Goal: Information Seeking & Learning: Check status

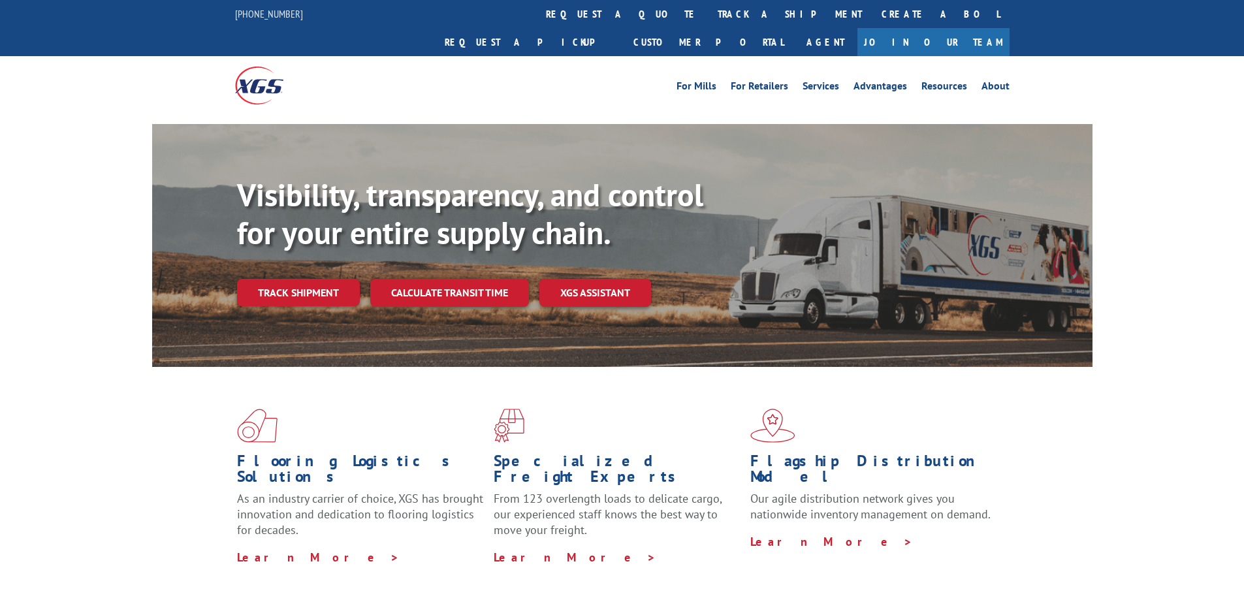
drag, startPoint x: 0, startPoint y: 0, endPoint x: 285, endPoint y: 258, distance: 384.2
click at [285, 279] on link "Track shipment" at bounding box center [298, 292] width 123 height 27
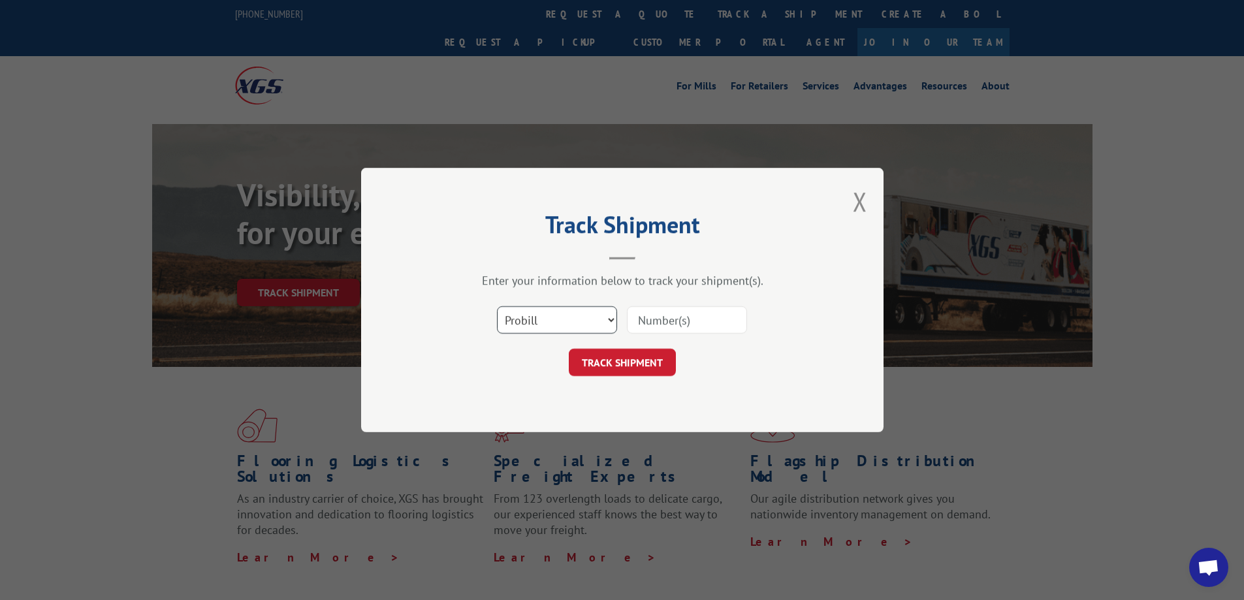
click at [552, 323] on select "Select category... Probill BOL PO" at bounding box center [557, 319] width 120 height 27
select select "po"
click at [497, 306] on select "Select category... Probill BOL PO" at bounding box center [557, 319] width 120 height 27
click at [651, 328] on input at bounding box center [687, 319] width 120 height 27
type input "17055809"
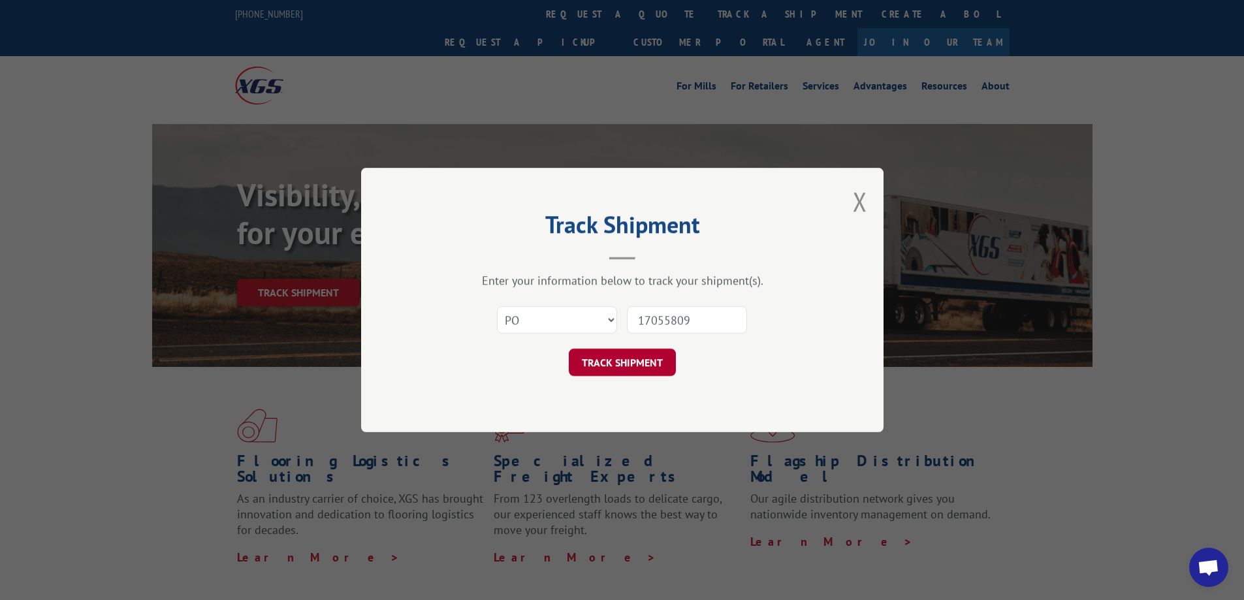
click at [660, 359] on button "TRACK SHIPMENT" at bounding box center [622, 362] width 107 height 27
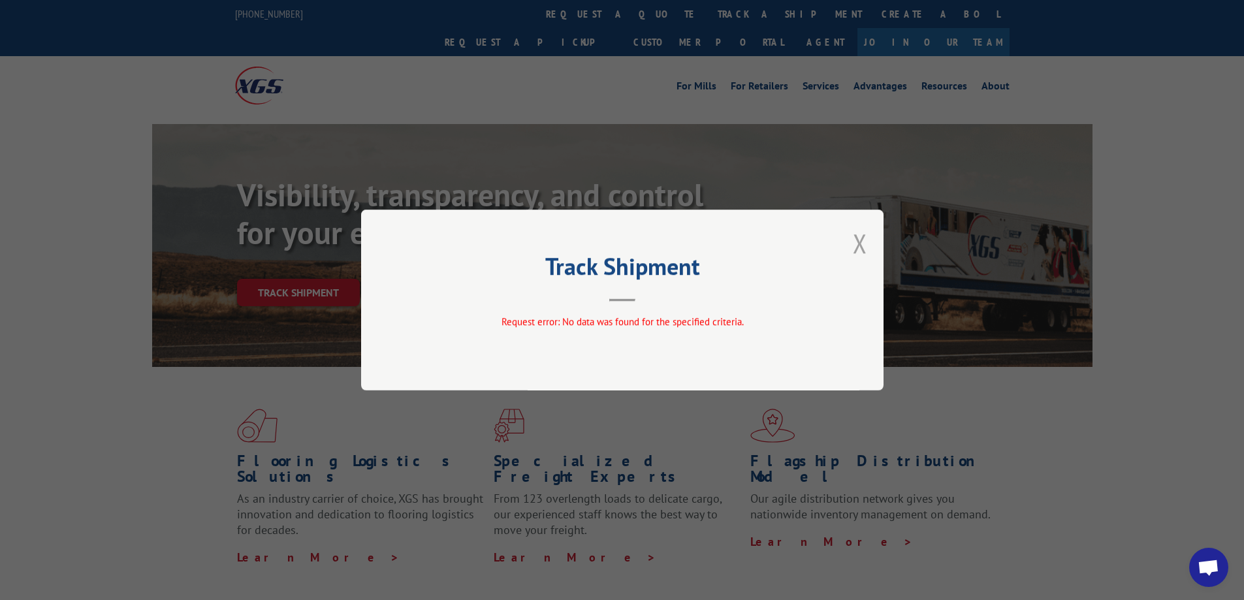
click at [862, 252] on button "Close modal" at bounding box center [860, 243] width 14 height 35
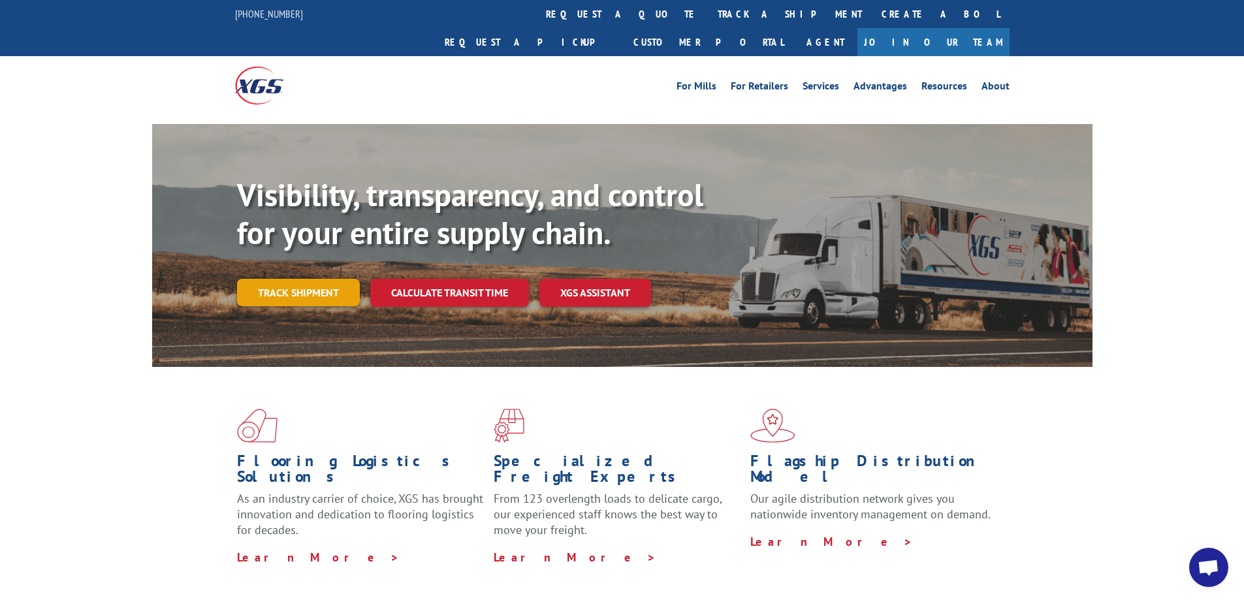
click at [298, 279] on link "Track shipment" at bounding box center [298, 292] width 123 height 27
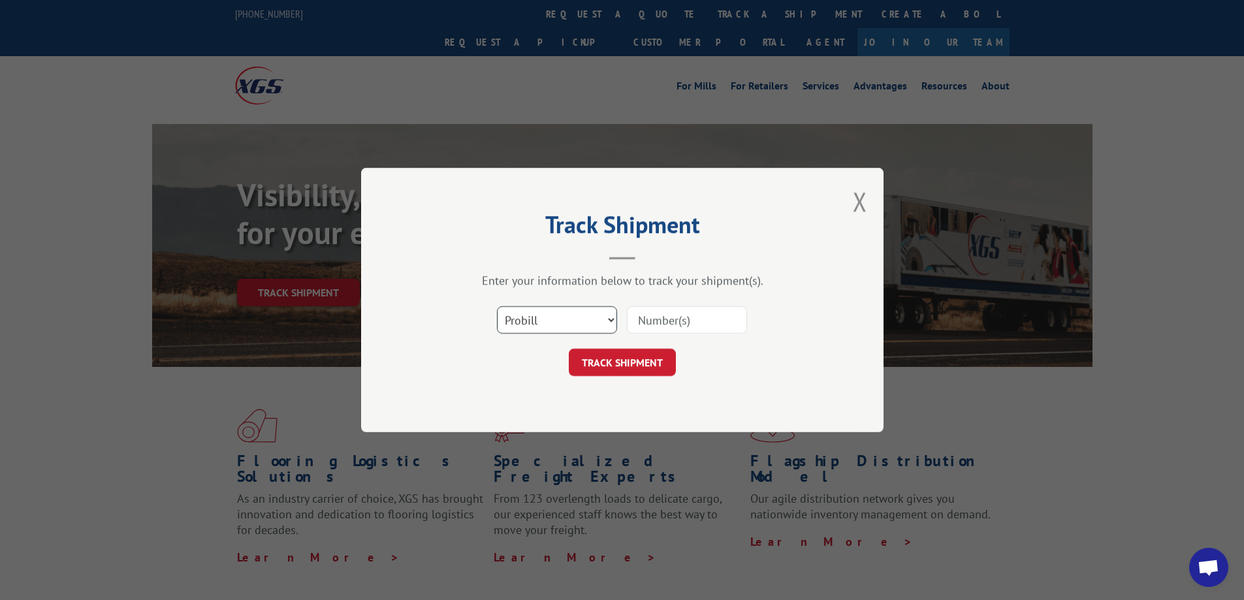
click at [549, 327] on select "Select category... Probill BOL PO" at bounding box center [557, 319] width 120 height 27
click at [538, 323] on select "Select category... Probill BOL PO" at bounding box center [557, 319] width 120 height 27
click at [671, 327] on input at bounding box center [687, 319] width 120 height 27
type input "17055809"
click at [649, 357] on button "TRACK SHIPMENT" at bounding box center [622, 362] width 107 height 27
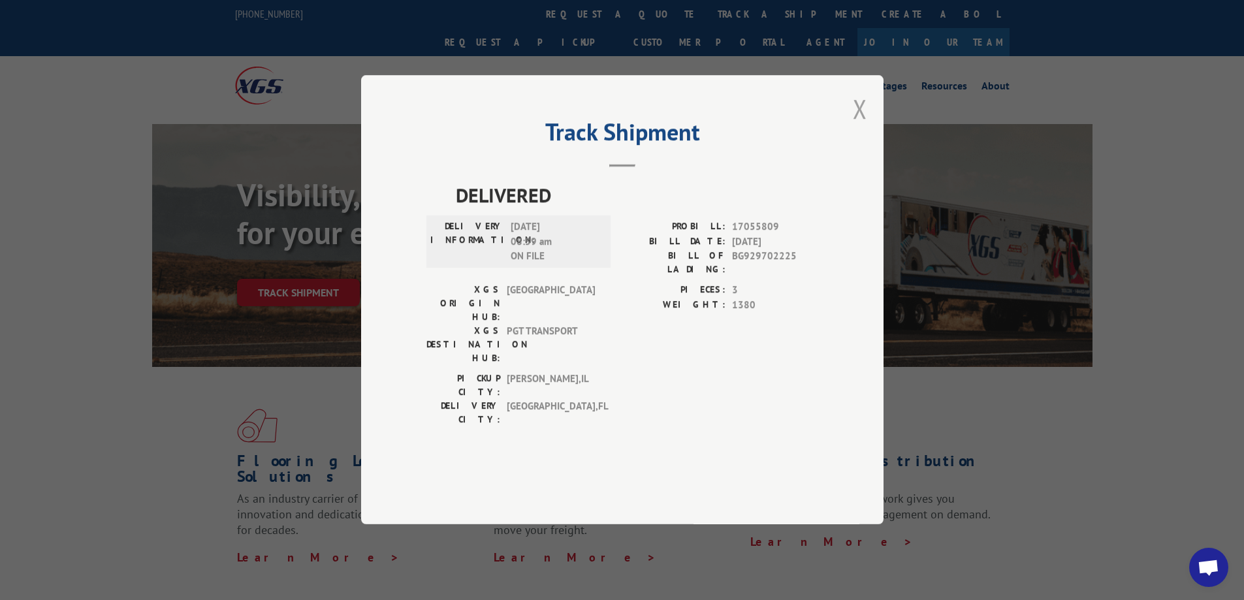
click at [861, 126] on button "Close modal" at bounding box center [860, 108] width 14 height 35
